Goal: Transaction & Acquisition: Purchase product/service

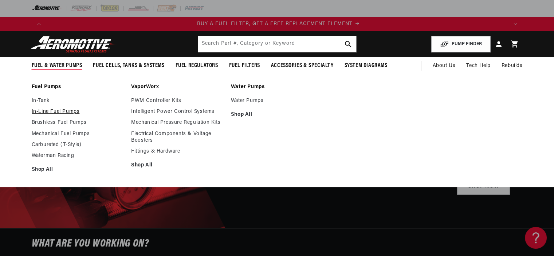
scroll to position [0, 462]
click at [55, 113] on link "In-Line Fuel Pumps" at bounding box center [78, 112] width 93 height 7
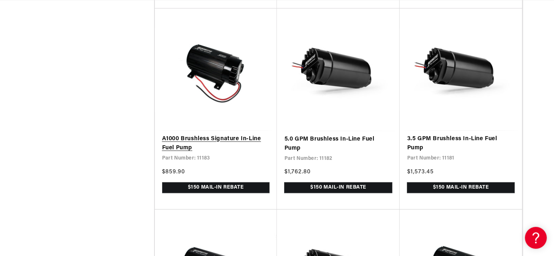
scroll to position [802, 0]
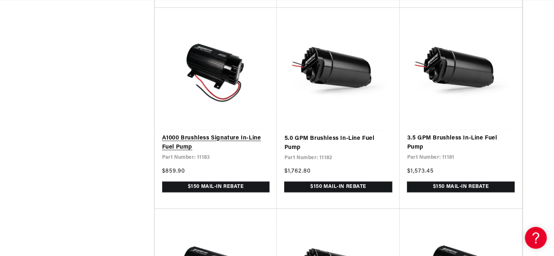
click at [185, 147] on link "A1000 Brushless Signature In-Line Fuel Pump" at bounding box center [216, 143] width 108 height 19
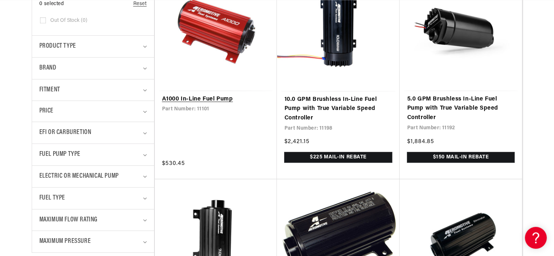
click at [208, 98] on link "A1000 In-Line Fuel Pump" at bounding box center [216, 99] width 108 height 9
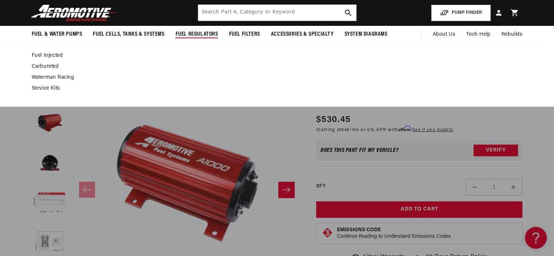
scroll to position [0, 760]
click at [46, 66] on link "Carbureted" at bounding box center [274, 66] width 484 height 7
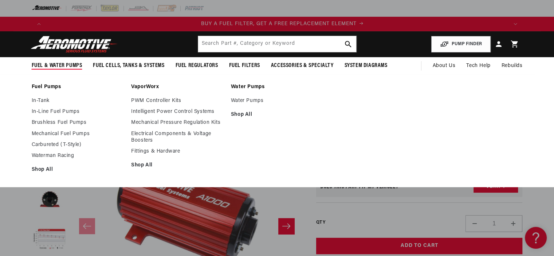
scroll to position [0, 462]
click at [51, 112] on link "In-Line Fuel Pumps" at bounding box center [78, 112] width 93 height 7
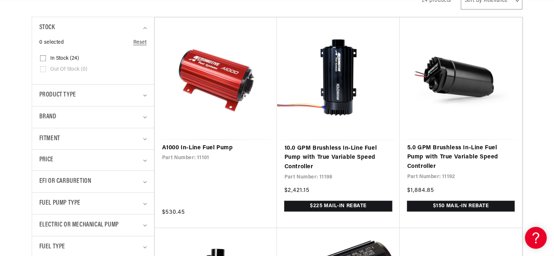
scroll to position [182, 0]
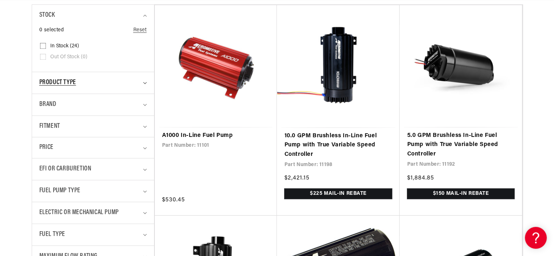
click at [145, 82] on icon "Product type (0 selected)" at bounding box center [145, 83] width 4 height 2
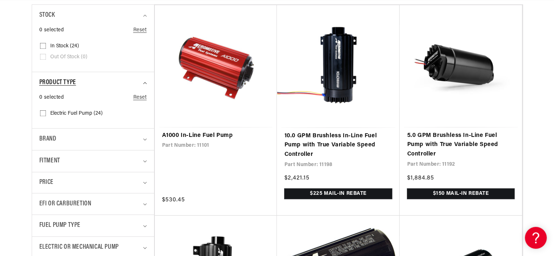
click at [145, 81] on summary "Product type" at bounding box center [92, 82] width 107 height 21
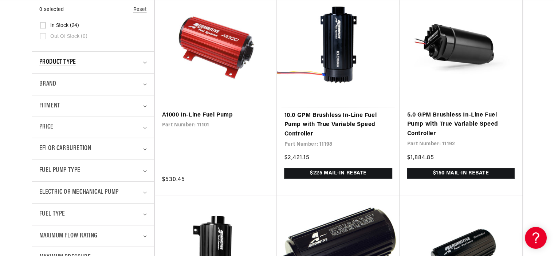
scroll to position [219, 0]
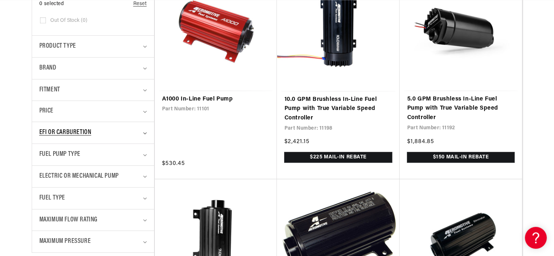
click at [142, 129] on summary "EFI or Carburetion" at bounding box center [92, 132] width 107 height 21
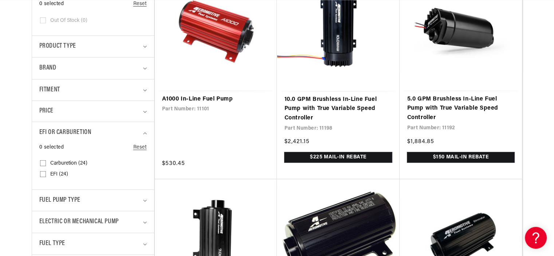
click at [63, 164] on span "Carburetion (24)" at bounding box center [68, 163] width 37 height 7
click at [46, 164] on input "Carburetion (24) Carburetion (24 products)" at bounding box center [43, 165] width 6 height 6
checkbox input "true"
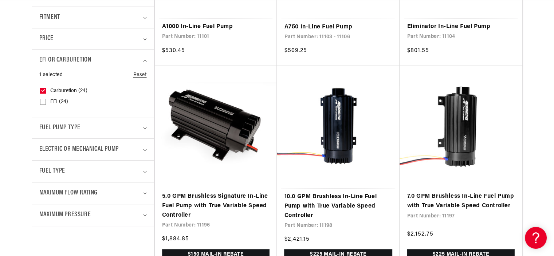
scroll to position [291, 0]
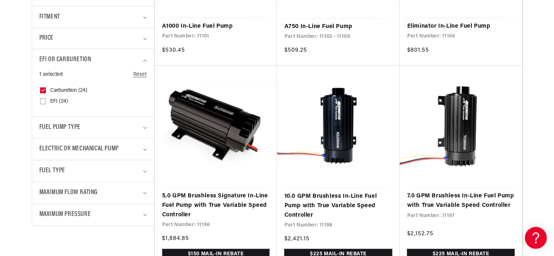
click at [147, 127] on details "Fuel Pump Type 0 selected Reset Fuel Pump Type Brushless (19) Brushless (19 pro…" at bounding box center [93, 128] width 122 height 22
click at [144, 127] on icon "Fuel Pump Type (0 selected)" at bounding box center [145, 128] width 4 height 2
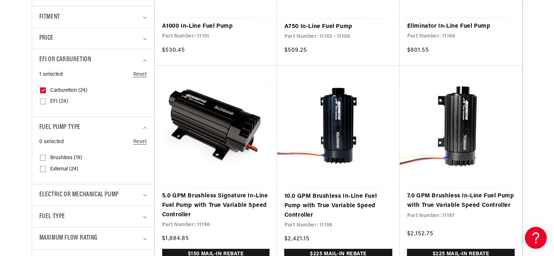
click at [58, 168] on span "External (24)" at bounding box center [64, 169] width 28 height 7
click at [46, 168] on input "External (24) External (24 products)" at bounding box center [43, 171] width 6 height 6
checkbox input "true"
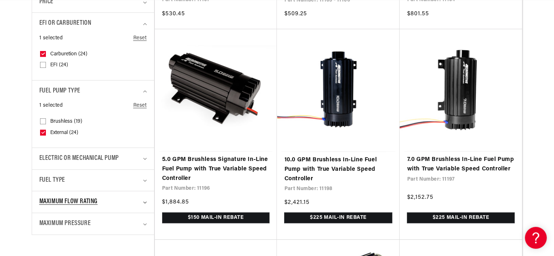
click at [143, 201] on icon "Maximum Flow Rating (0 selected)" at bounding box center [145, 202] width 4 height 2
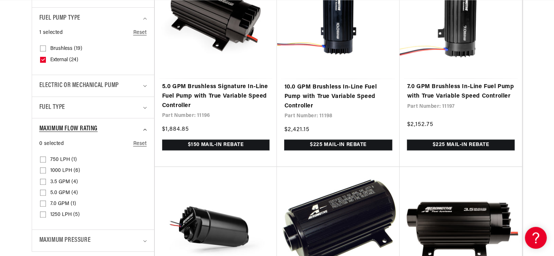
scroll to position [0, 1386]
click at [143, 127] on summary "Maximum Flow Rating" at bounding box center [92, 128] width 107 height 21
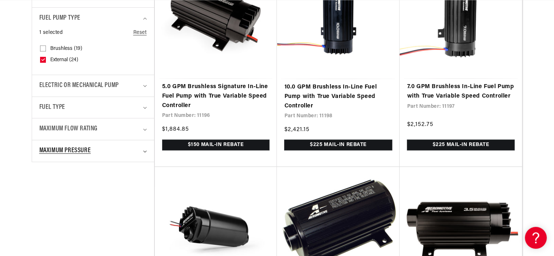
click at [144, 148] on summary "Maximum Pressure" at bounding box center [92, 150] width 107 height 21
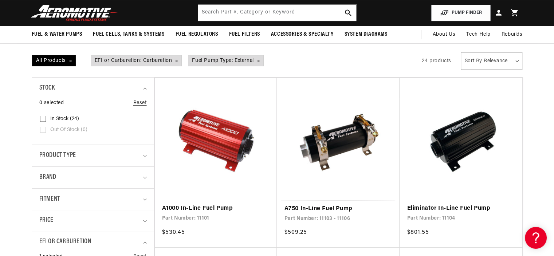
scroll to position [0, 462]
click at [42, 118] on input "In stock (24) In stock (24 products)" at bounding box center [43, 120] width 6 height 6
checkbox input "true"
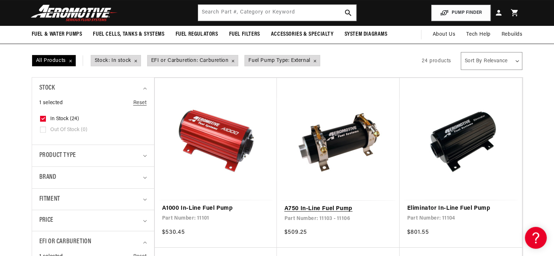
click at [326, 208] on link "A750 In-Line Fuel Pump" at bounding box center [338, 208] width 108 height 9
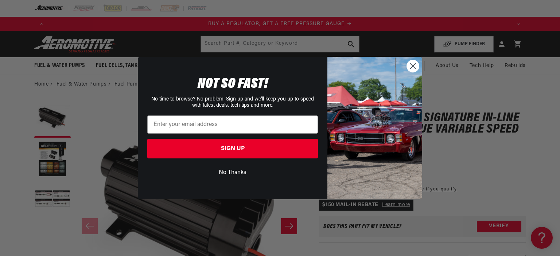
click at [239, 173] on button "No Thanks" at bounding box center [232, 173] width 171 height 14
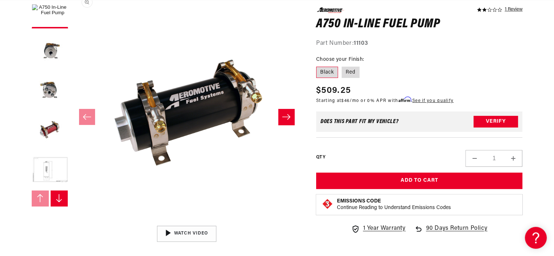
scroll to position [0, 462]
click at [354, 71] on label "Red" at bounding box center [351, 72] width 18 height 12
click at [342, 65] on input "Red" at bounding box center [342, 65] width 0 height 0
radio input "true"
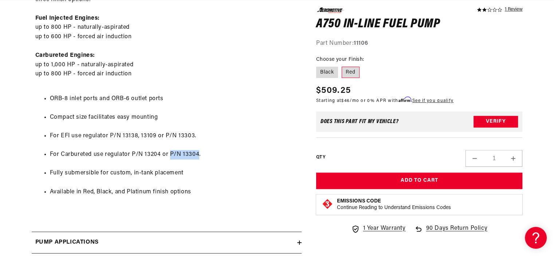
drag, startPoint x: 169, startPoint y: 153, endPoint x: 197, endPoint y: 153, distance: 28.4
click at [197, 153] on li "For Carbureted use regulator P/N 13204 or P/N 13304." at bounding box center [174, 154] width 248 height 9
copy li "P/N 13304"
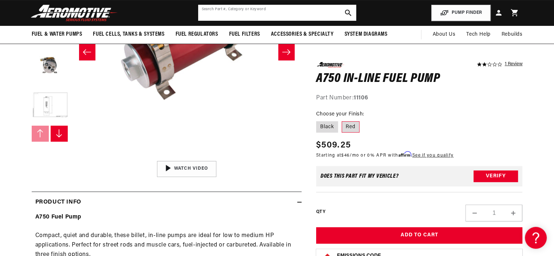
click at [242, 11] on input "text" at bounding box center [277, 13] width 158 height 16
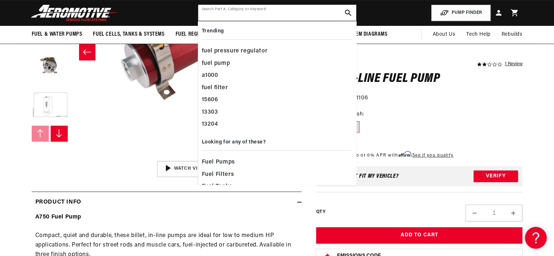
scroll to position [0, 924]
paste input "P/N 13304"
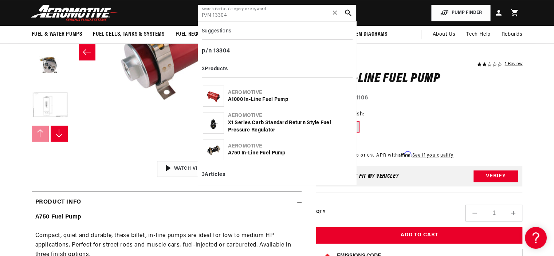
scroll to position [0, 0]
click at [242, 18] on input "P/N 13304" at bounding box center [277, 13] width 158 height 16
type input "P/N 13304"
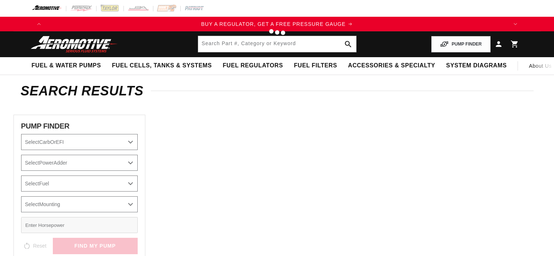
type input "P/N 13304"
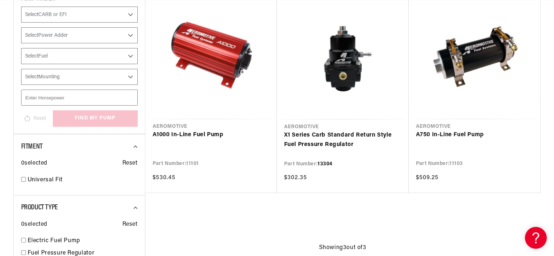
scroll to position [0, 462]
click at [330, 136] on link "X1 Series Carb Standard Return Style Fuel Pressure Regulator" at bounding box center [342, 140] width 117 height 19
